Goal: Task Accomplishment & Management: Manage account settings

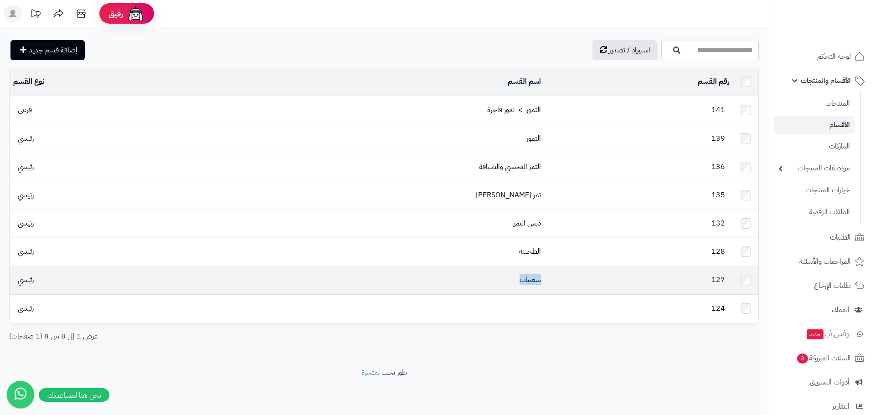
drag, startPoint x: 551, startPoint y: 273, endPoint x: 502, endPoint y: 266, distance: 49.3
click at [502, 266] on tr "127 شعبيات رئيسي" at bounding box center [384, 280] width 749 height 28
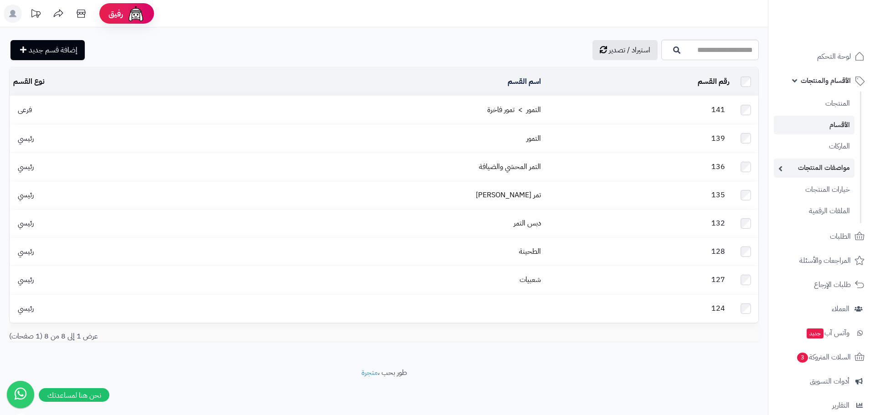
click at [829, 174] on link "مواصفات المنتجات" at bounding box center [814, 168] width 81 height 19
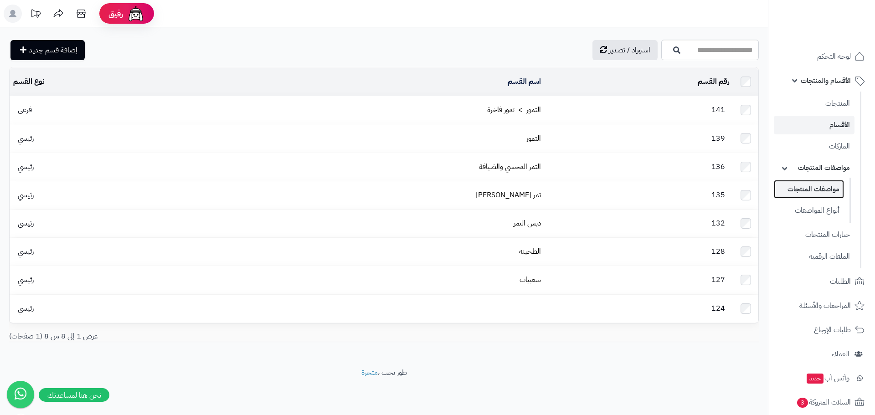
click at [825, 190] on link "مواصفات المنتجات" at bounding box center [809, 189] width 70 height 19
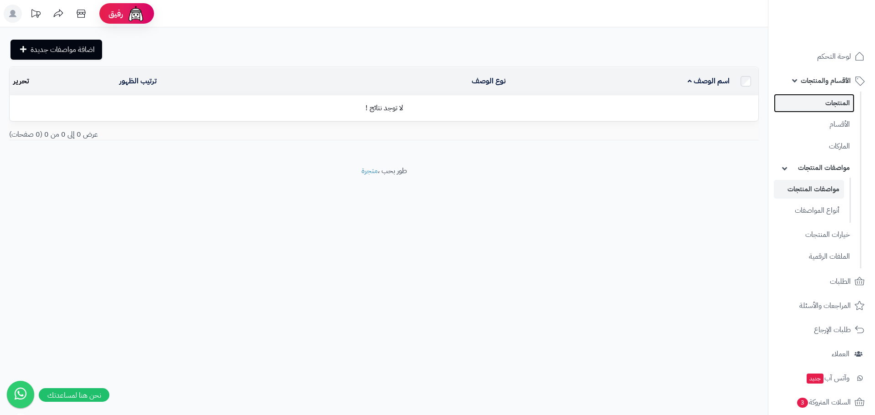
click at [824, 107] on link "المنتجات" at bounding box center [814, 103] width 81 height 19
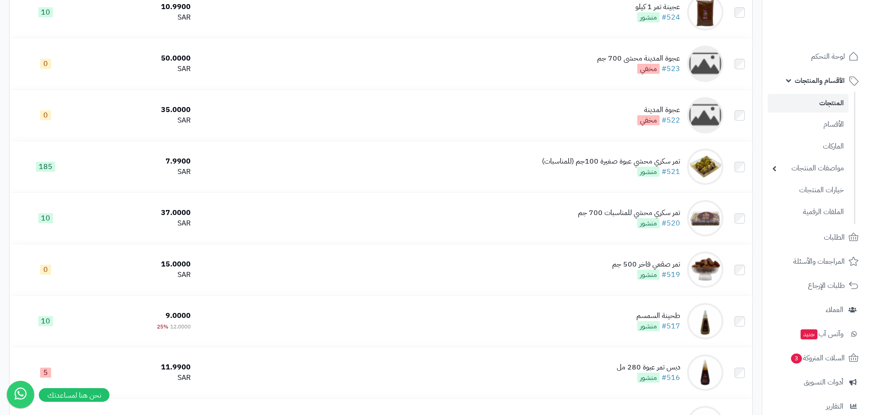
scroll to position [1185, 0]
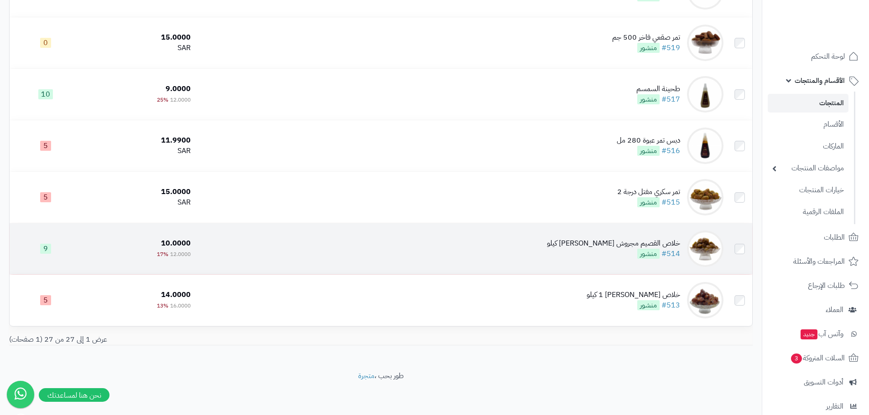
click at [673, 243] on div "خلاص القصيم مجروش ضميد نصف كيلو" at bounding box center [613, 243] width 133 height 10
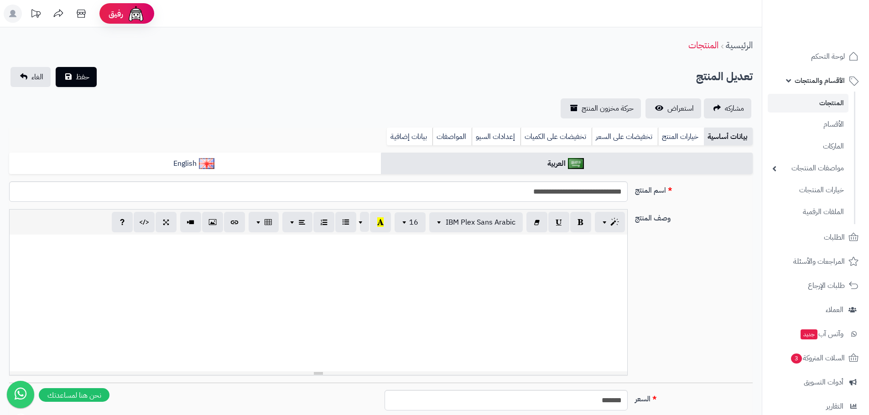
type input "*****"
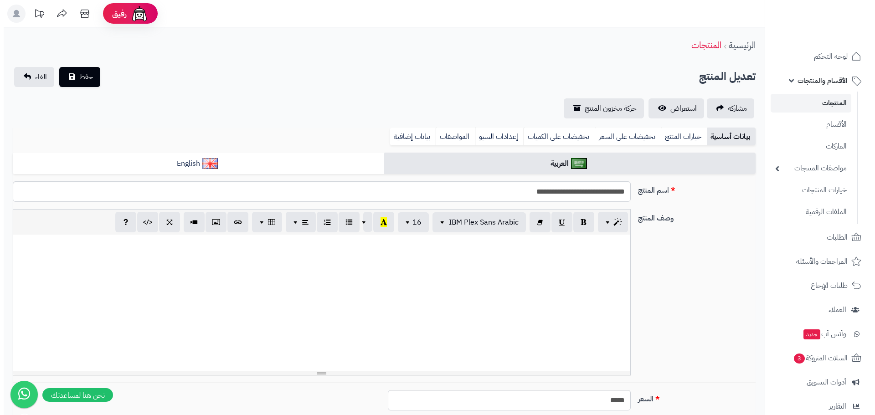
scroll to position [50, 0]
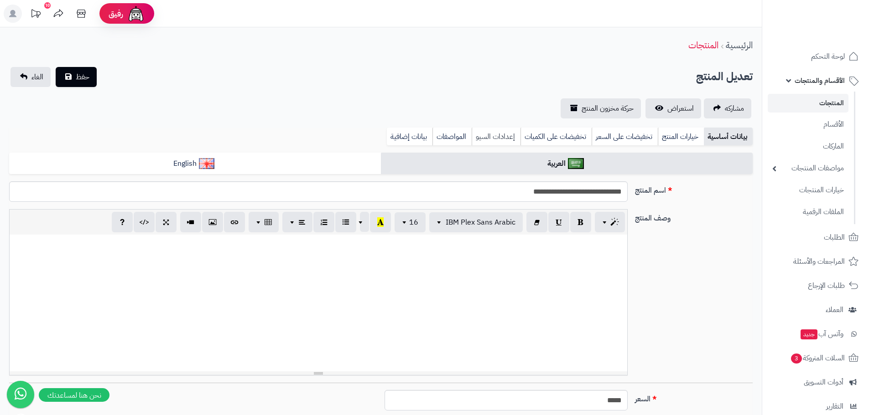
click at [491, 140] on link "إعدادات السيو" at bounding box center [495, 137] width 49 height 18
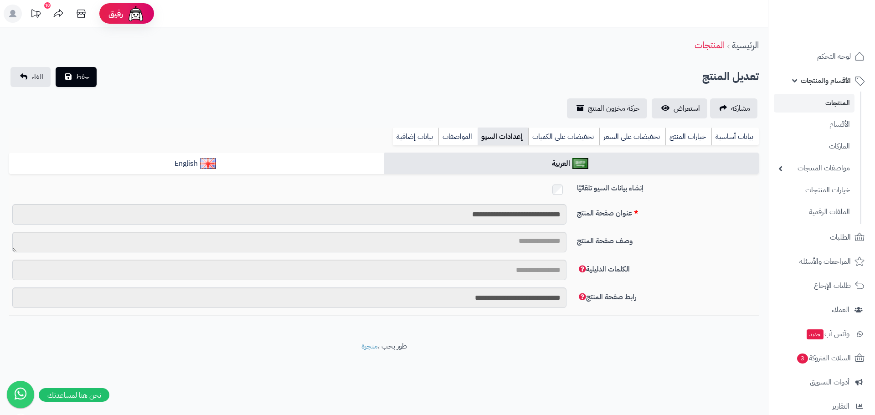
click at [830, 103] on link "المنتجات" at bounding box center [814, 103] width 81 height 19
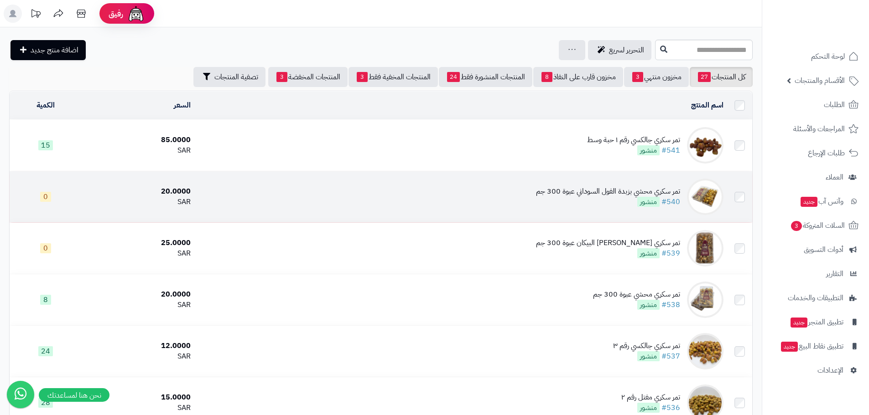
click at [603, 191] on div "تمر سكري محشي بزبدة الفول السوداني عبوة 300 جم" at bounding box center [608, 191] width 144 height 10
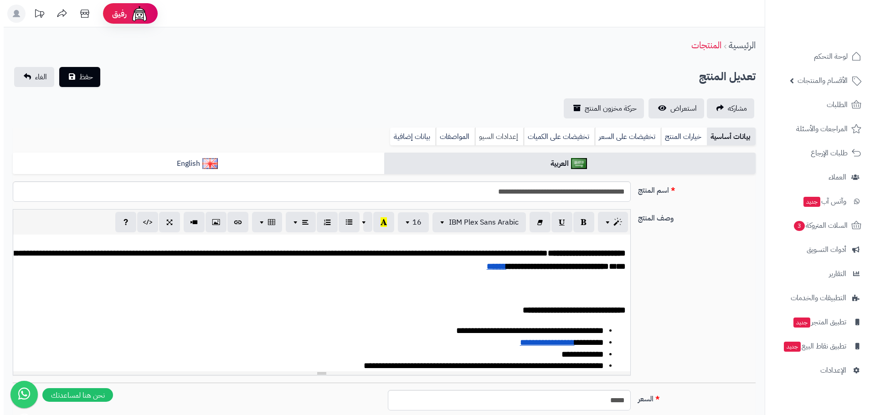
scroll to position [4, 0]
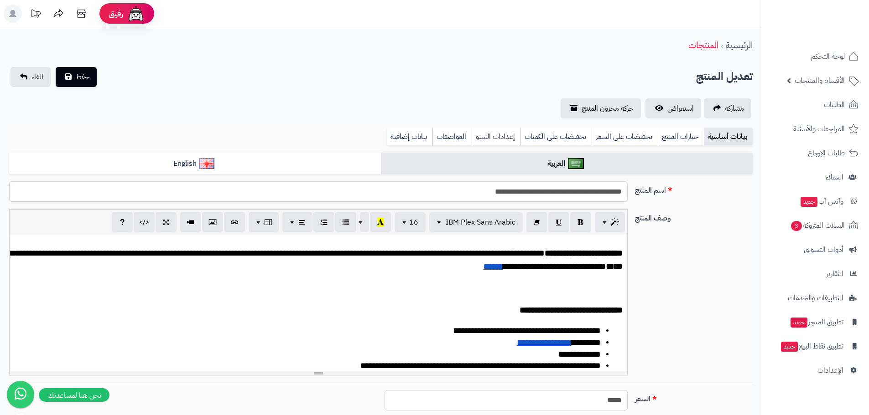
click at [488, 135] on link "إعدادات السيو" at bounding box center [495, 137] width 49 height 18
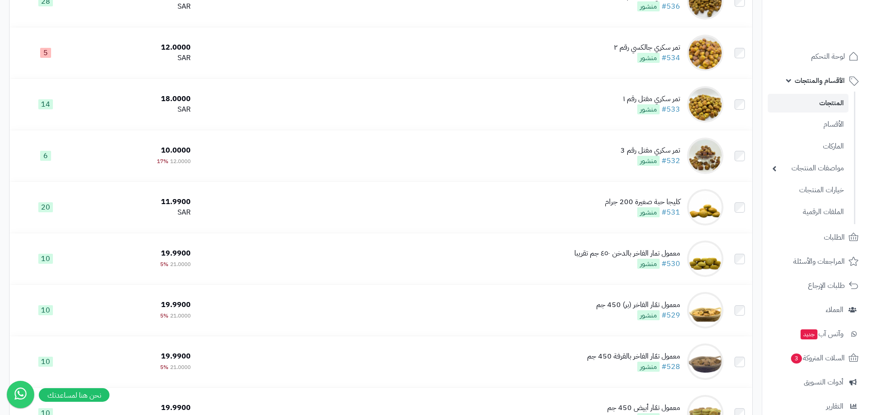
scroll to position [410, 0]
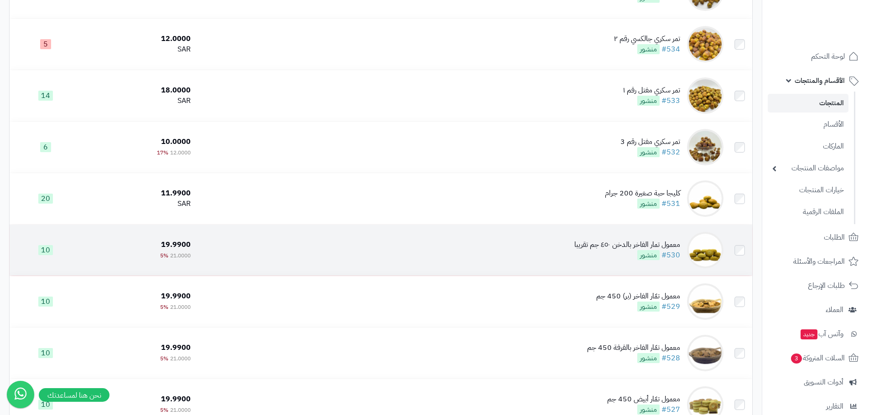
click at [664, 241] on div "معمول تمار الفاخر بالدخن ٤٥٠ جم تقريبا" at bounding box center [627, 245] width 106 height 10
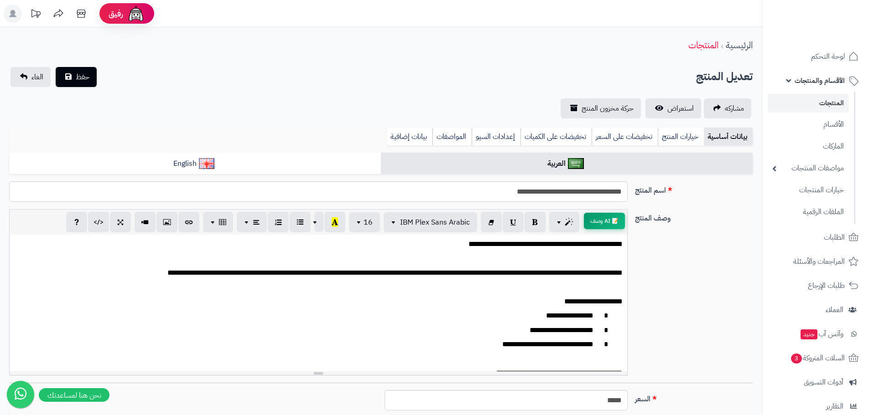
click at [600, 223] on button "📝 AI وصف" at bounding box center [604, 221] width 41 height 16
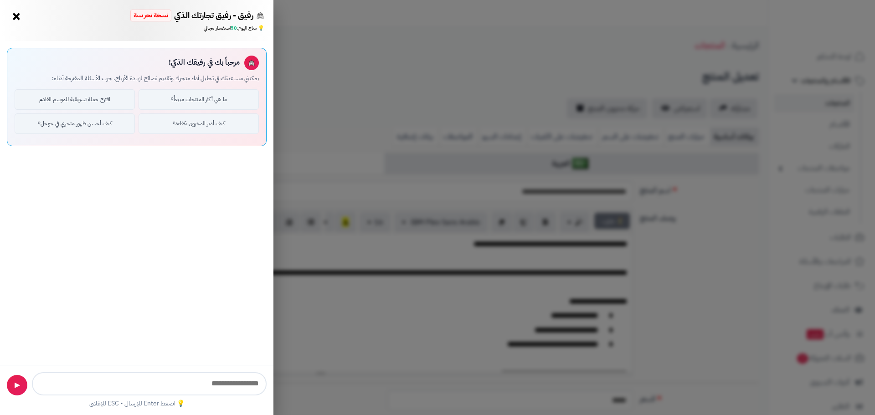
type input "**********"
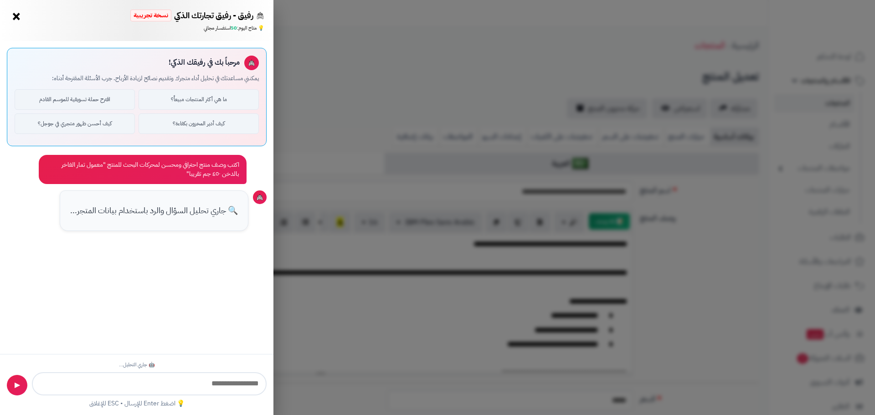
click at [195, 207] on p "🔍 جاري تحليل السؤال والرد باستخدام بيانات المتجر..." at bounding box center [154, 211] width 168 height 14
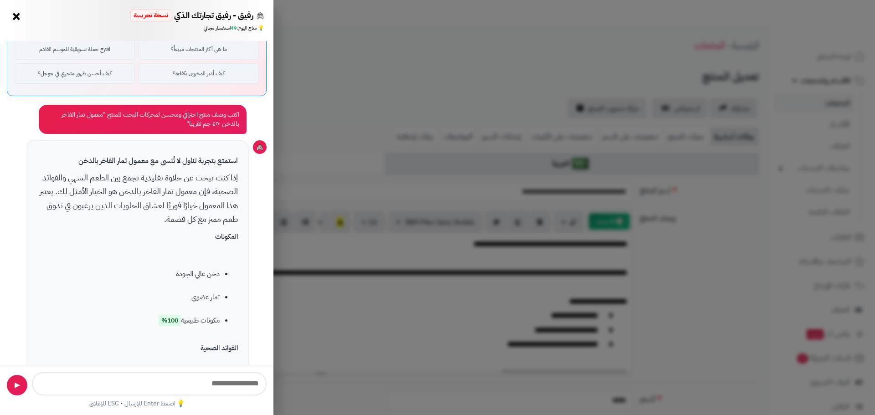
scroll to position [91, 0]
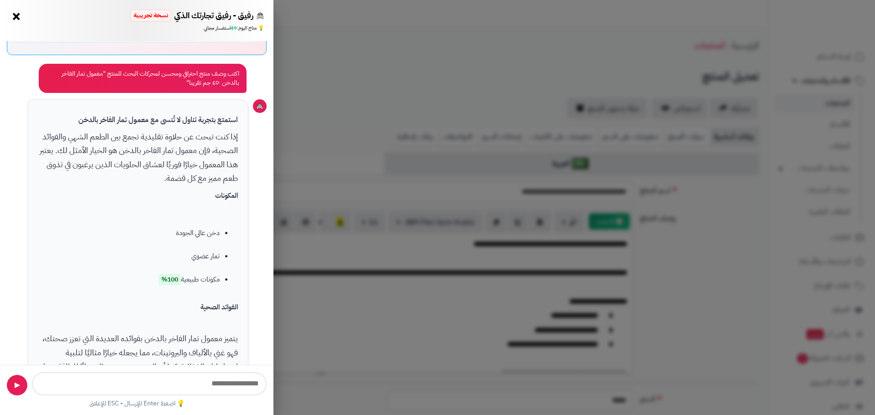
click at [222, 308] on h4 "الفوائد الصحية" at bounding box center [138, 308] width 200 height 10
drag, startPoint x: 216, startPoint y: 197, endPoint x: 238, endPoint y: 194, distance: 22.5
click at [238, 194] on div "استمتع بتجربة تناول لا تُنسى مع معمول تمار الفاخر بالدخن إذا كنت تبحث عن حلاوة …" at bounding box center [138, 359] width 221 height 520
click at [233, 198] on h4 "المكونات" at bounding box center [138, 196] width 200 height 10
drag, startPoint x: 209, startPoint y: 316, endPoint x: 232, endPoint y: 310, distance: 23.3
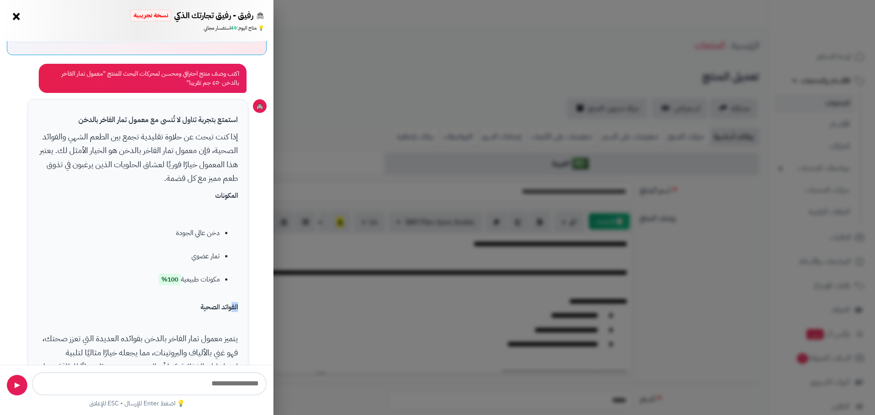
click at [232, 310] on div "استمتع بتجربة تناول لا تُنسى مع معمول تمار الفاخر بالدخن إذا كنت تبحث عن حلاوة …" at bounding box center [138, 359] width 221 height 520
click at [229, 309] on h4 "الفوائد الصحية" at bounding box center [138, 308] width 200 height 10
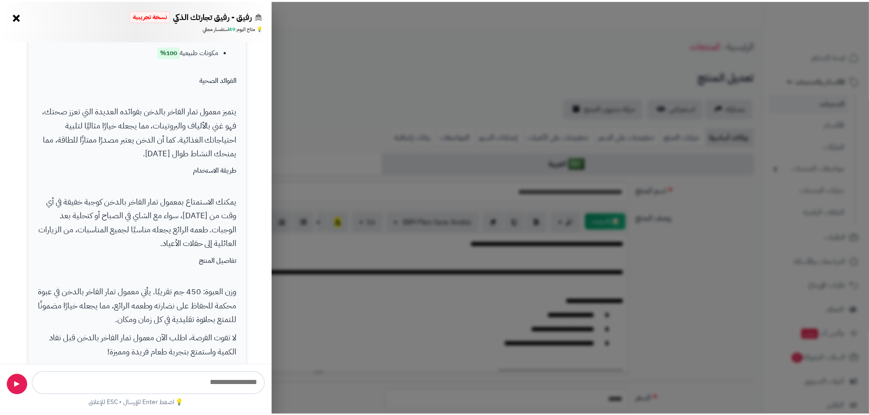
scroll to position [357, 0]
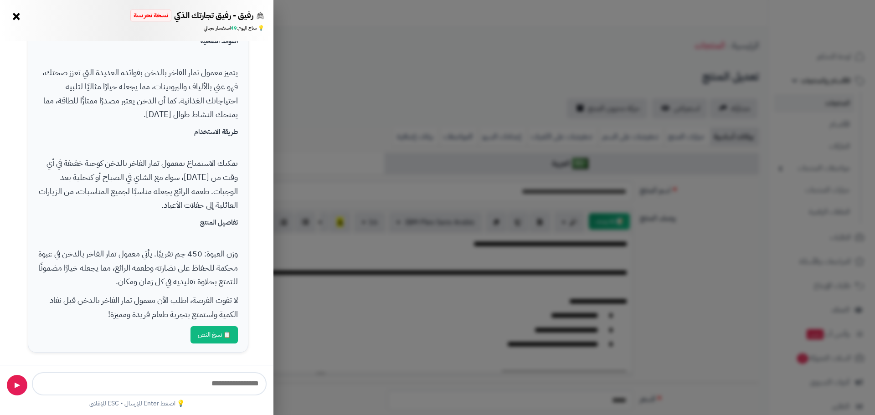
click at [206, 338] on button "📋 نسخ النص" at bounding box center [214, 334] width 47 height 17
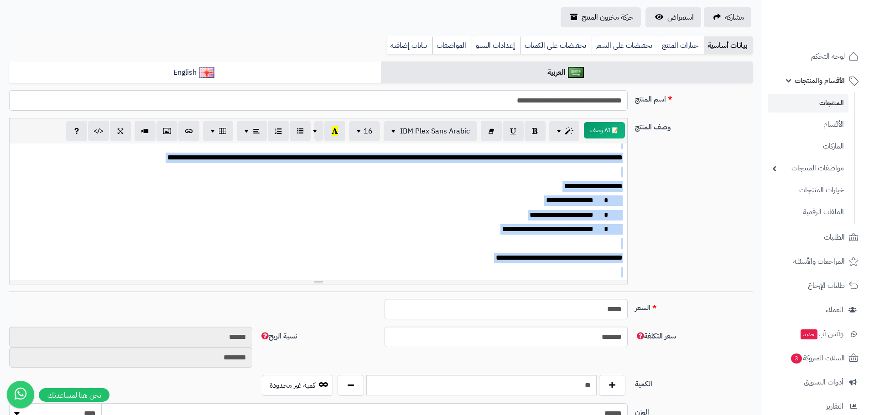
scroll to position [72, 0]
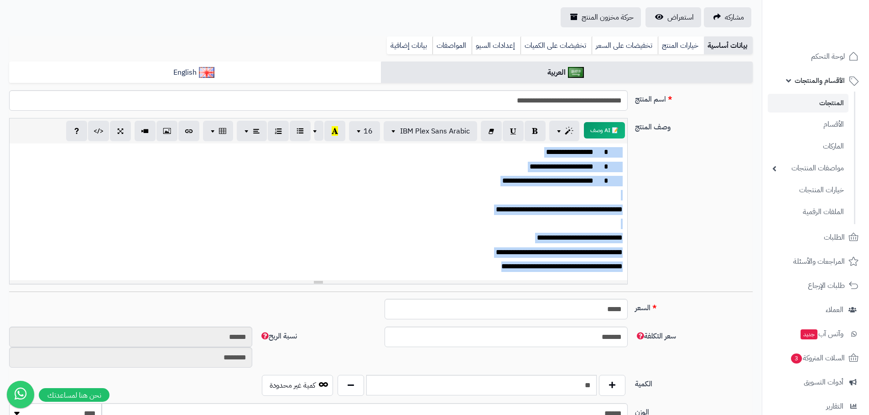
drag, startPoint x: 585, startPoint y: 172, endPoint x: 480, endPoint y: 298, distance: 164.4
click at [480, 298] on div "**********" at bounding box center [380, 418] width 743 height 713
paste div
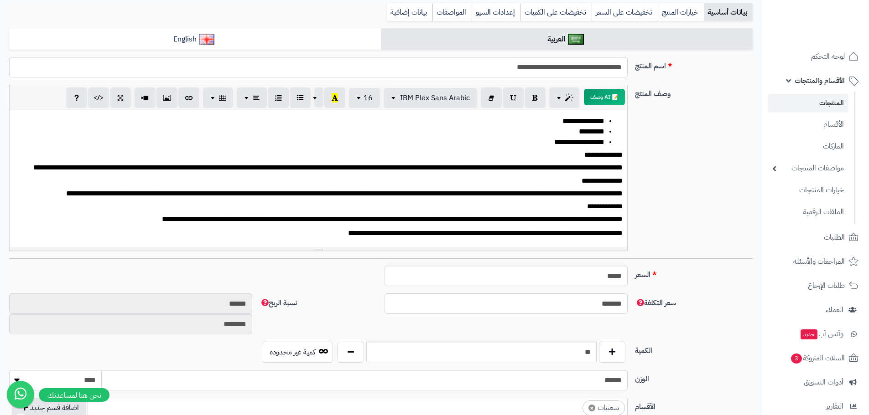
scroll to position [0, 0]
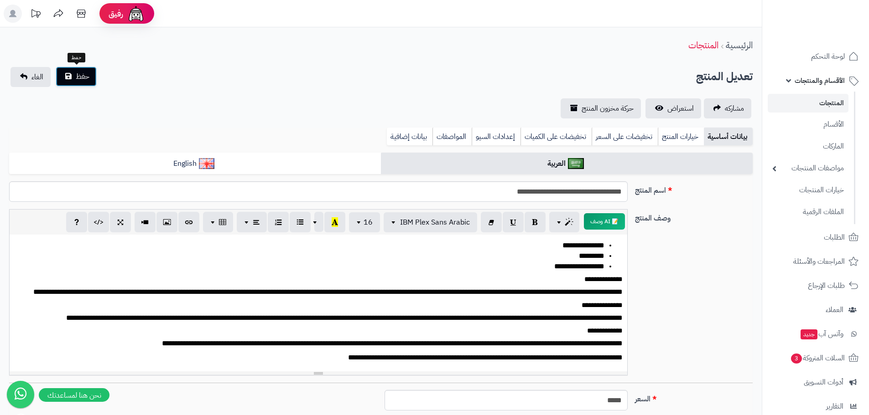
click at [84, 77] on span "حفظ" at bounding box center [83, 76] width 14 height 11
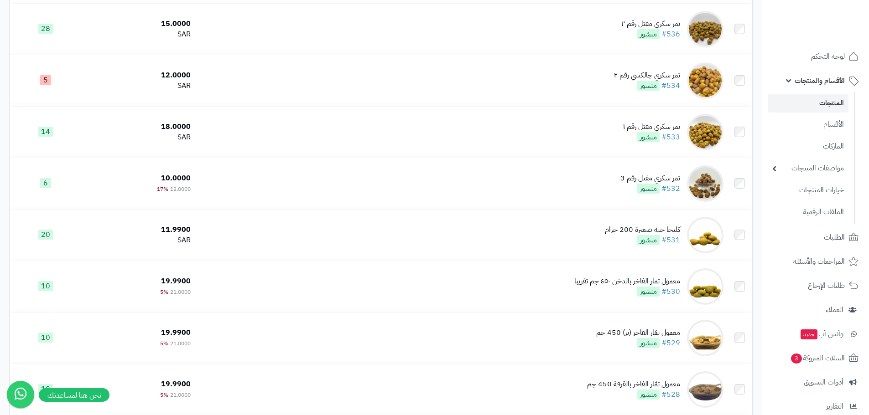
scroll to position [456, 0]
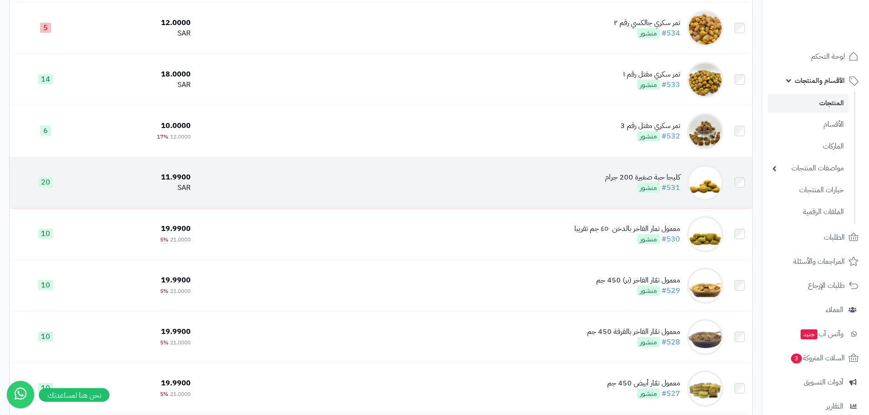
click at [655, 169] on td "كليجا حبة صغيرة 200 جرام #531 منشور" at bounding box center [460, 182] width 533 height 51
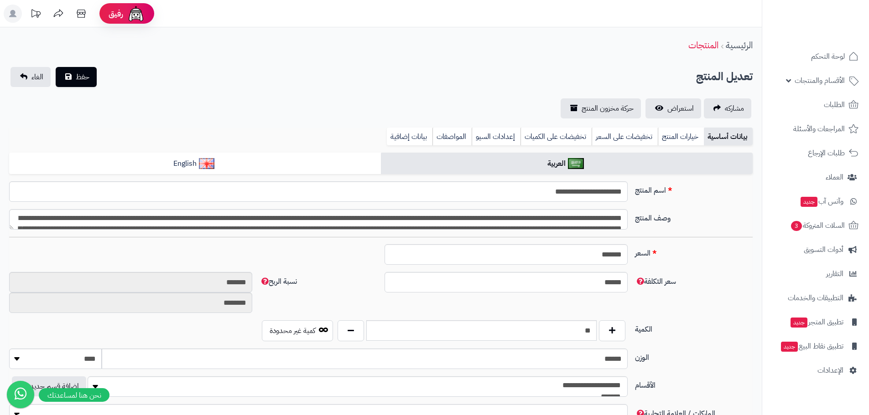
scroll to position [72, 0]
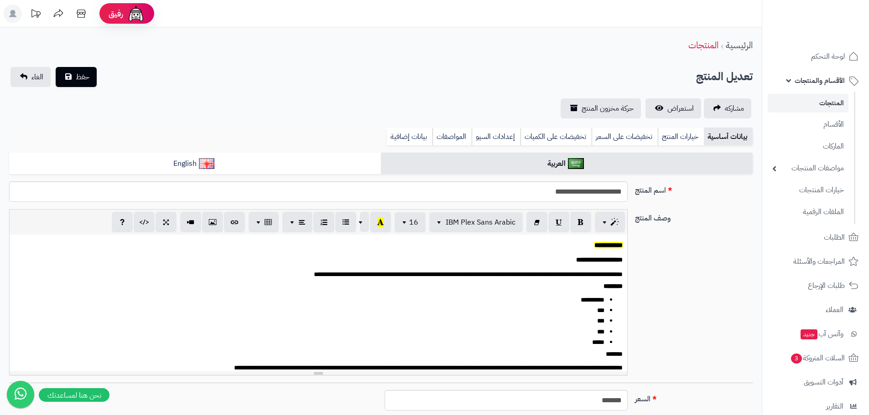
type input "*****"
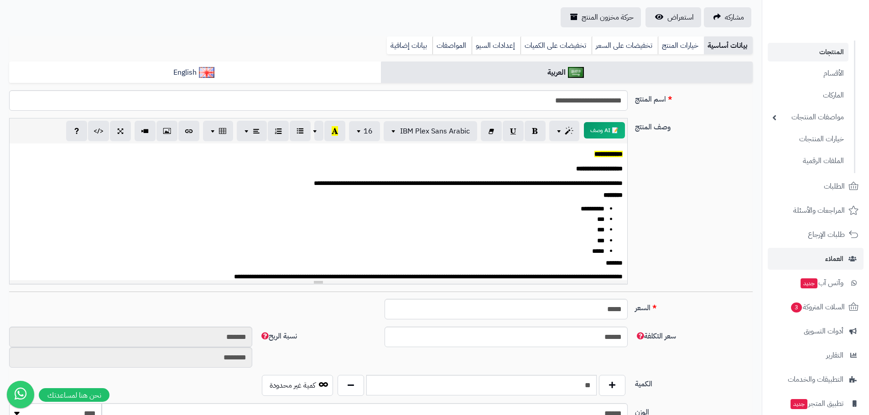
scroll to position [110, 0]
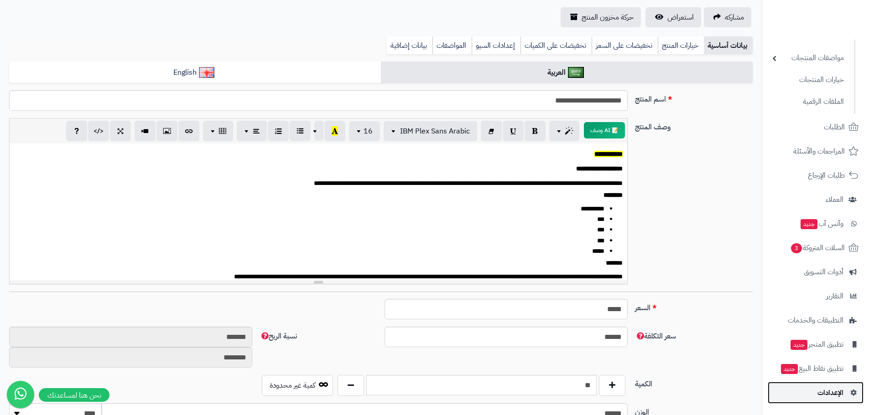
click at [848, 391] on link "الإعدادات" at bounding box center [815, 393] width 96 height 22
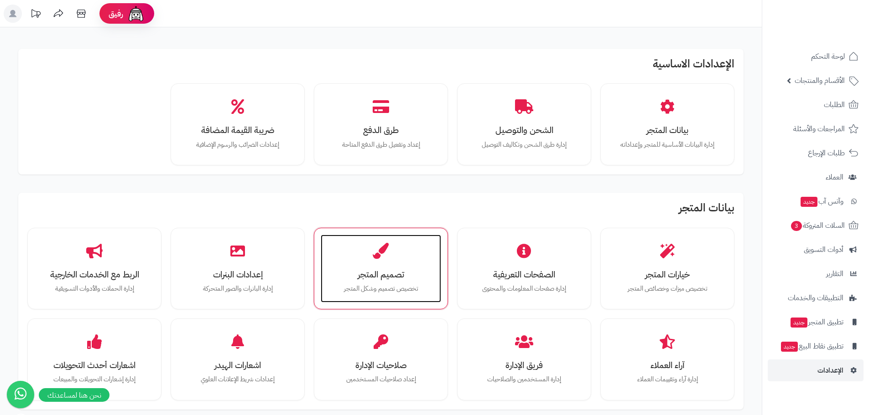
click at [373, 264] on div "تصميم المتجر تخصيص تصميم وشكل المتجر" at bounding box center [381, 269] width 120 height 68
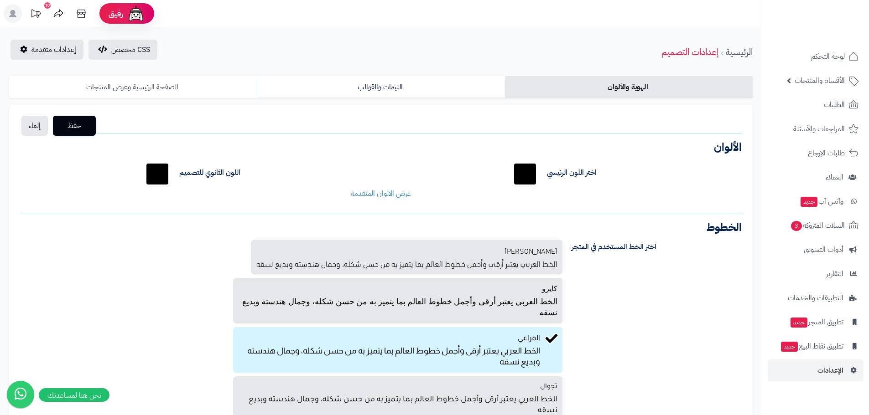
click at [146, 87] on link "الصفحة الرئيسية وعرض المنتجات" at bounding box center [133, 87] width 248 height 22
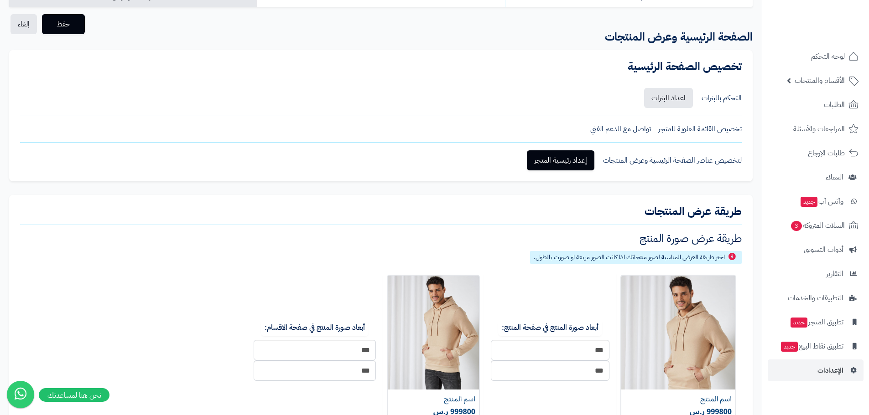
scroll to position [91, 0]
click at [662, 99] on link "اعداد البنرات" at bounding box center [668, 98] width 49 height 20
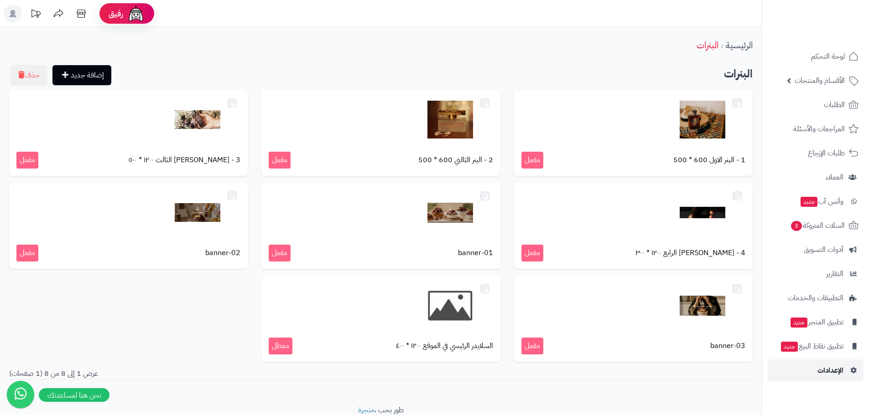
click at [816, 373] on link "الإعدادات" at bounding box center [815, 371] width 96 height 22
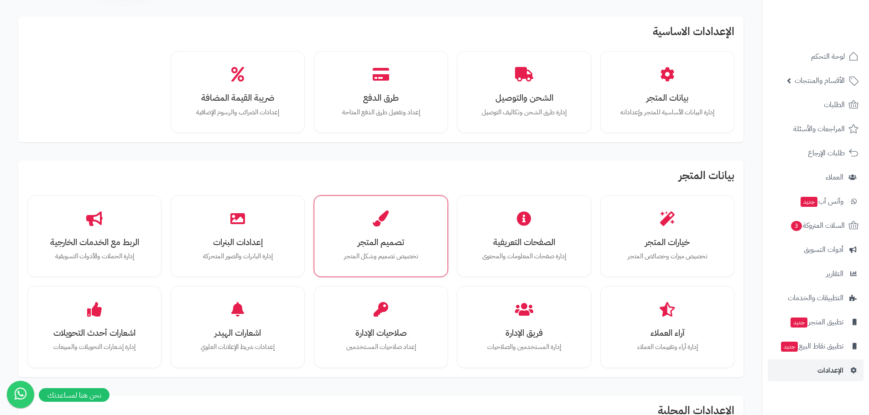
scroll to position [46, 0]
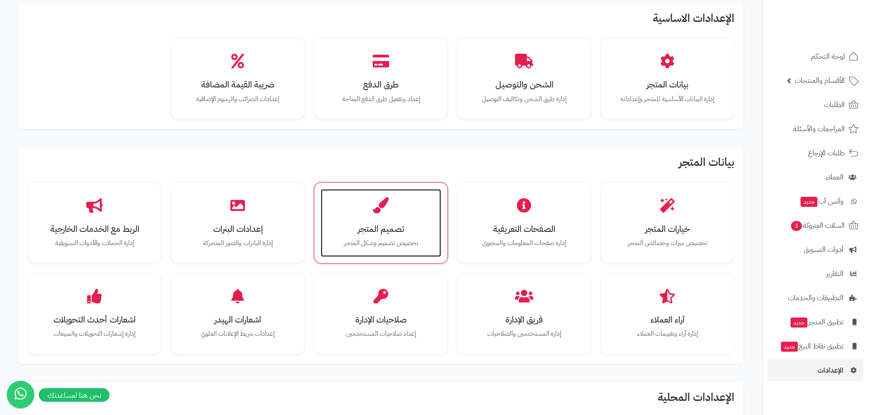
click at [372, 236] on div "تصميم المتجر تخصيص تصميم وشكل المتجر" at bounding box center [381, 223] width 120 height 68
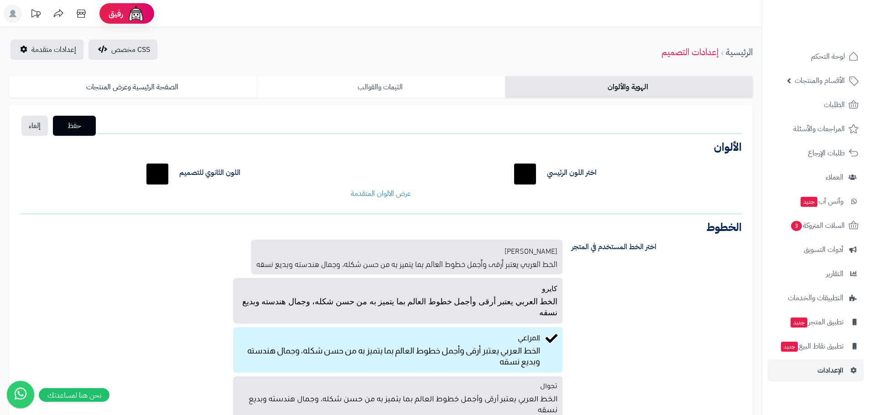
click at [367, 84] on link "الثيمات والقوالب" at bounding box center [381, 87] width 248 height 22
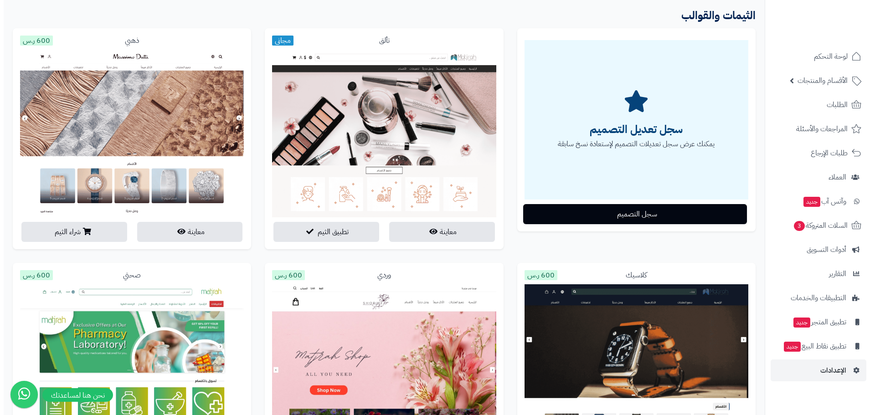
scroll to position [137, 0]
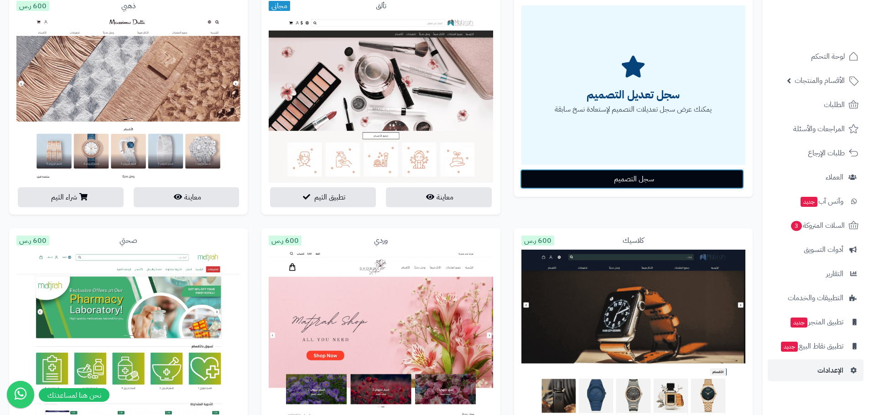
click at [595, 181] on button "سجل التصميم" at bounding box center [632, 179] width 224 height 20
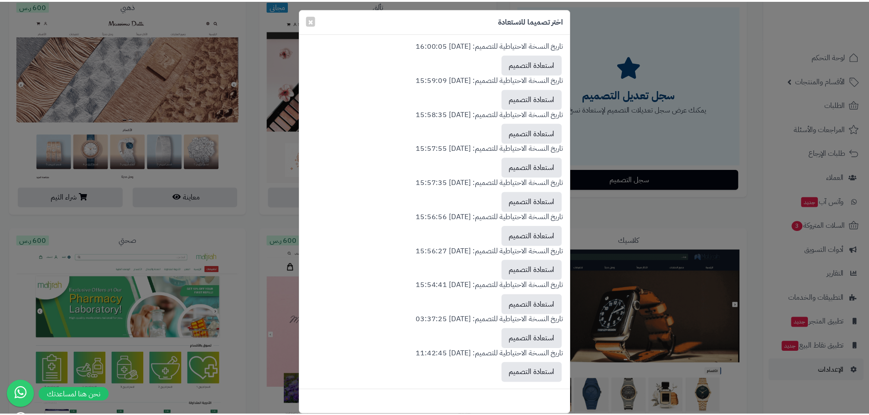
scroll to position [0, 0]
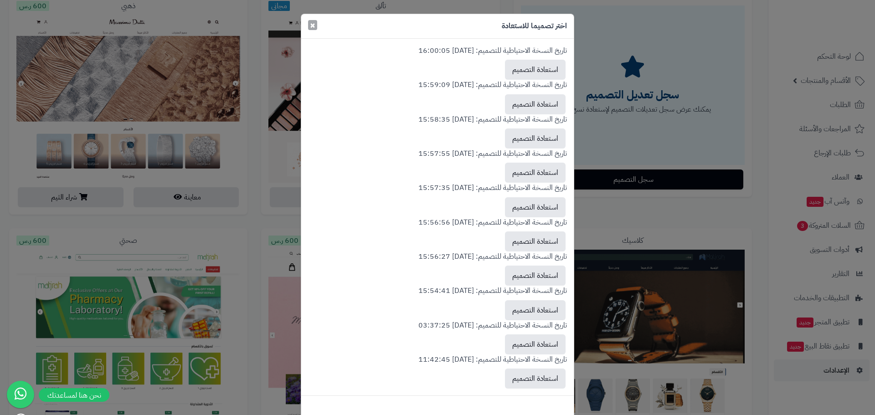
click at [316, 30] on span "×" at bounding box center [312, 25] width 5 height 14
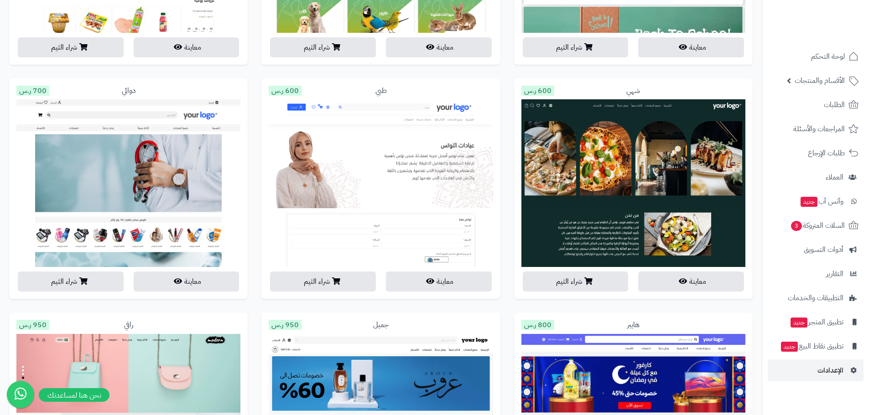
scroll to position [1231, 0]
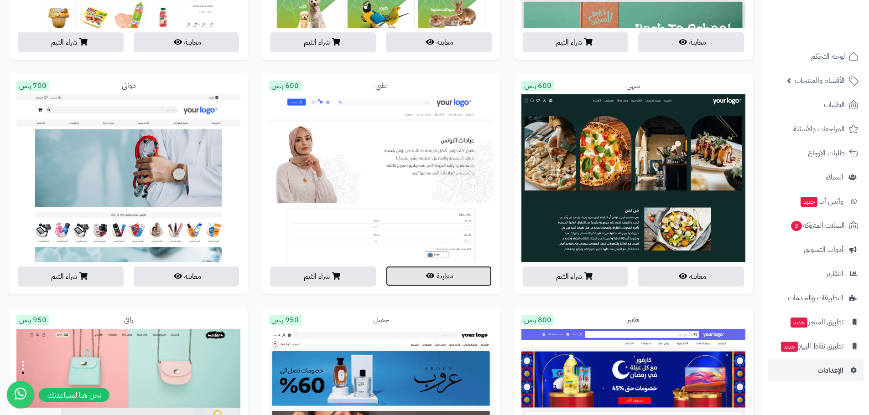
click at [431, 280] on button "معاينة" at bounding box center [439, 276] width 106 height 20
